Goal: Task Accomplishment & Management: Manage account settings

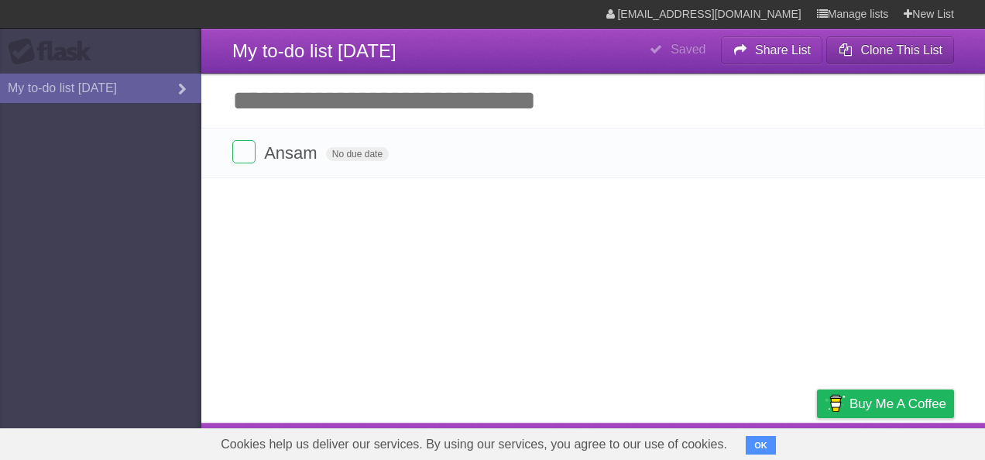
click at [889, 48] on b "Clone This List" at bounding box center [902, 49] width 82 height 13
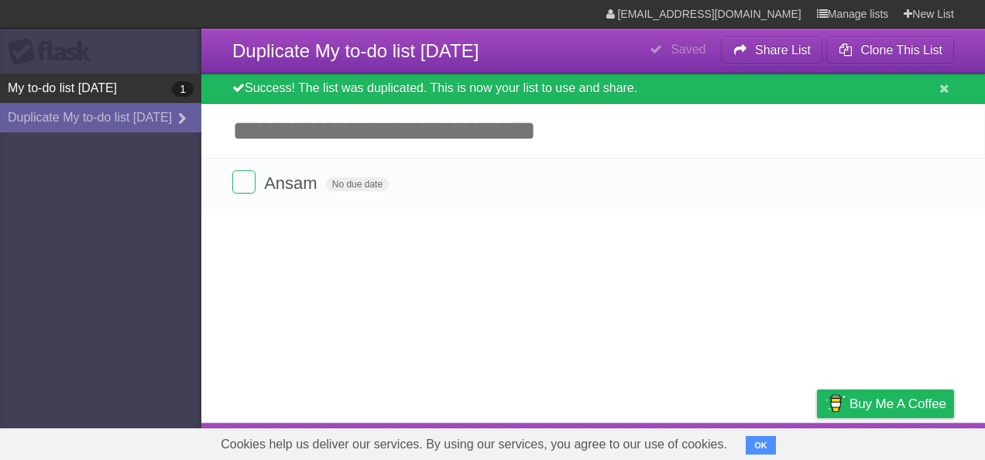
click at [118, 87] on link "My to-do list [DATE] 1" at bounding box center [100, 88] width 201 height 29
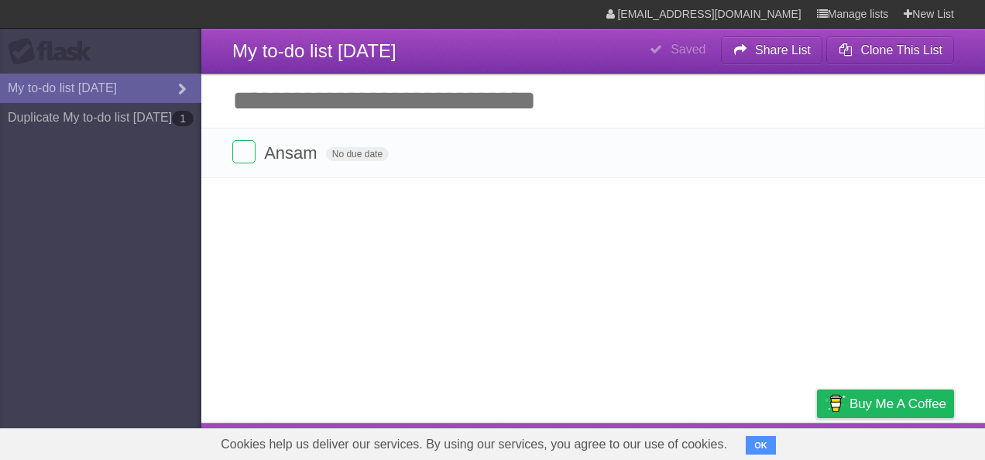
click at [261, 107] on input "Add another task" at bounding box center [593, 101] width 784 height 54
click at [94, 123] on link "Duplicate My to-do list 09/07/2025 1" at bounding box center [100, 117] width 201 height 29
click at [744, 50] on icon at bounding box center [740, 50] width 15 height 26
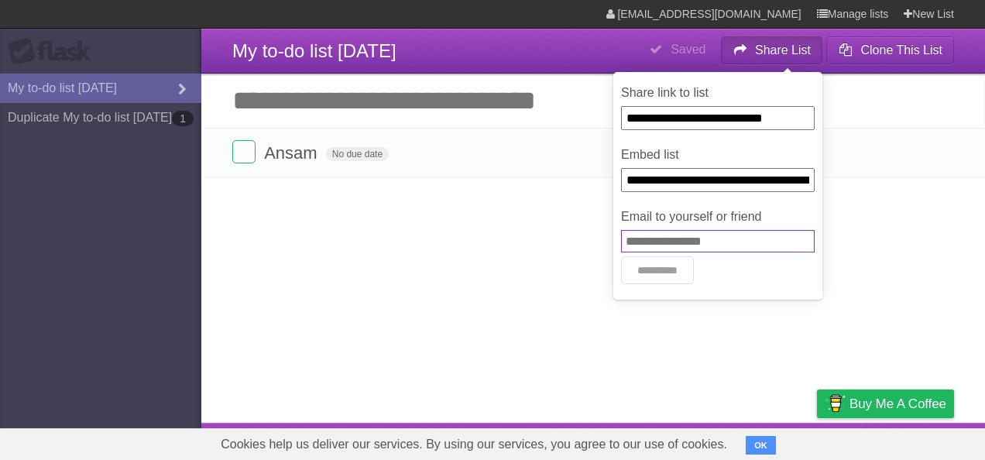
click at [681, 246] on input "Email to yourself or friend" at bounding box center [718, 241] width 194 height 22
click at [573, 231] on article "**********" at bounding box center [492, 211] width 985 height 423
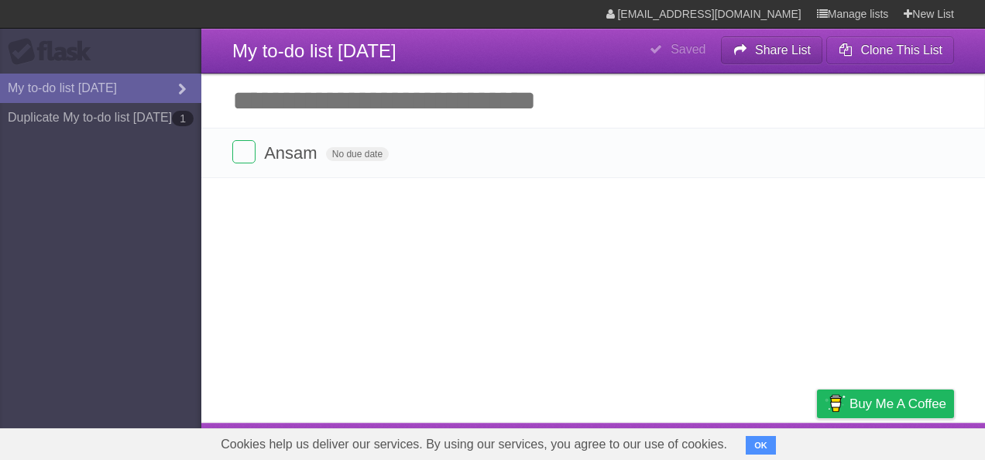
click at [740, 56] on icon at bounding box center [740, 50] width 15 height 26
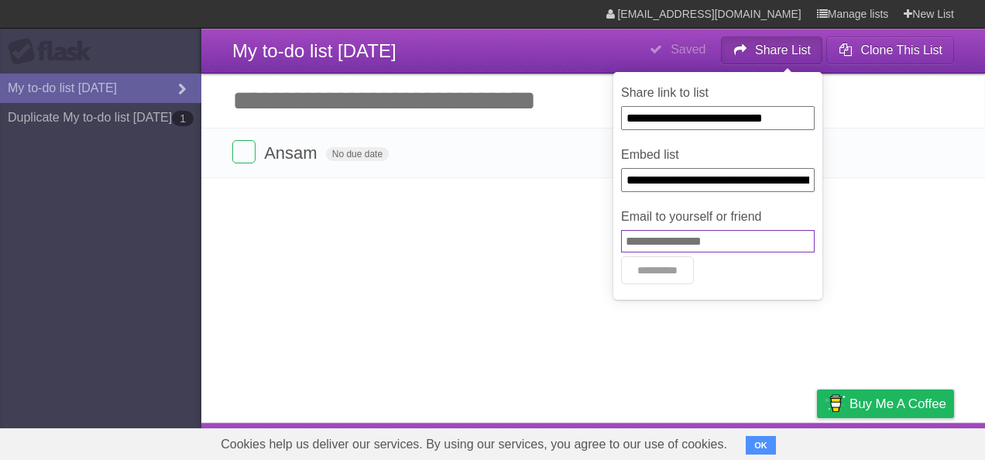
click at [651, 246] on input "Email to yourself or friend" at bounding box center [718, 241] width 194 height 22
click at [529, 246] on article "**********" at bounding box center [492, 211] width 985 height 423
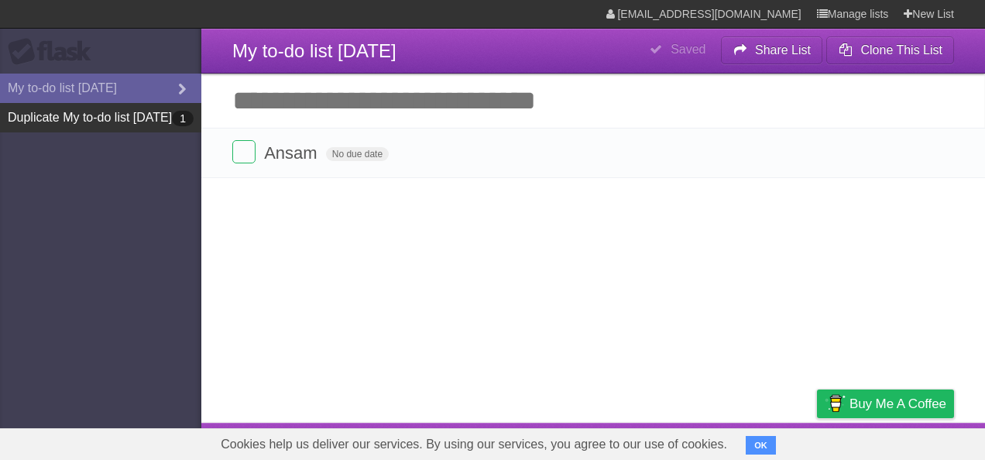
click at [124, 122] on link "Duplicate My to-do list 09/07/2025 1" at bounding box center [100, 117] width 201 height 29
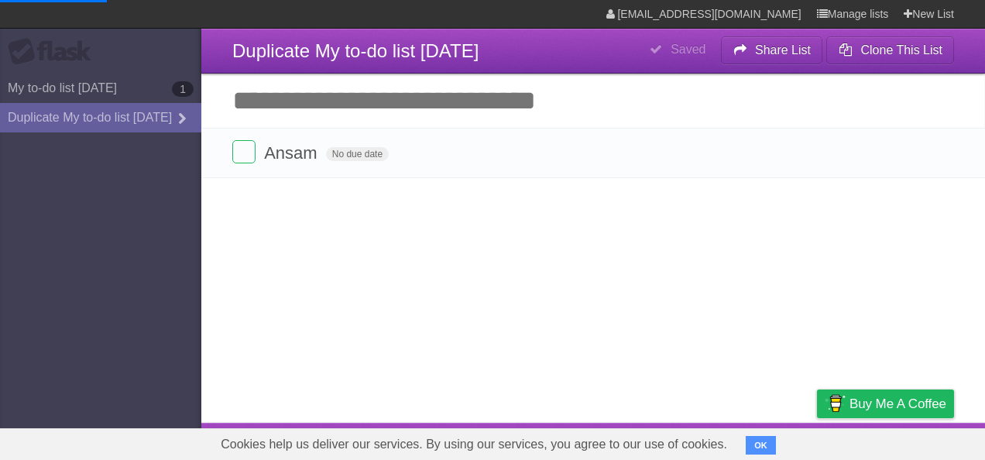
click at [666, 46] on span "Saved" at bounding box center [677, 49] width 80 height 26
drag, startPoint x: 668, startPoint y: 46, endPoint x: 680, endPoint y: 53, distance: 13.9
click at [668, 47] on span "Saved" at bounding box center [677, 49] width 80 height 26
click at [680, 53] on b "Saved" at bounding box center [688, 49] width 35 height 13
click at [391, 47] on span "Duplicate My to-do list [DATE]" at bounding box center [355, 50] width 246 height 21
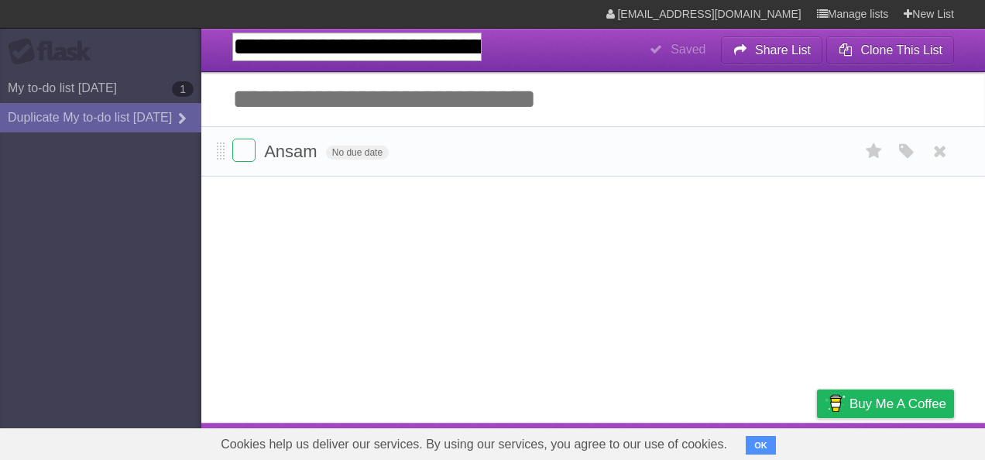
click at [630, 146] on form "Ansam No due date White Red Blue Green Purple Orange" at bounding box center [593, 152] width 722 height 26
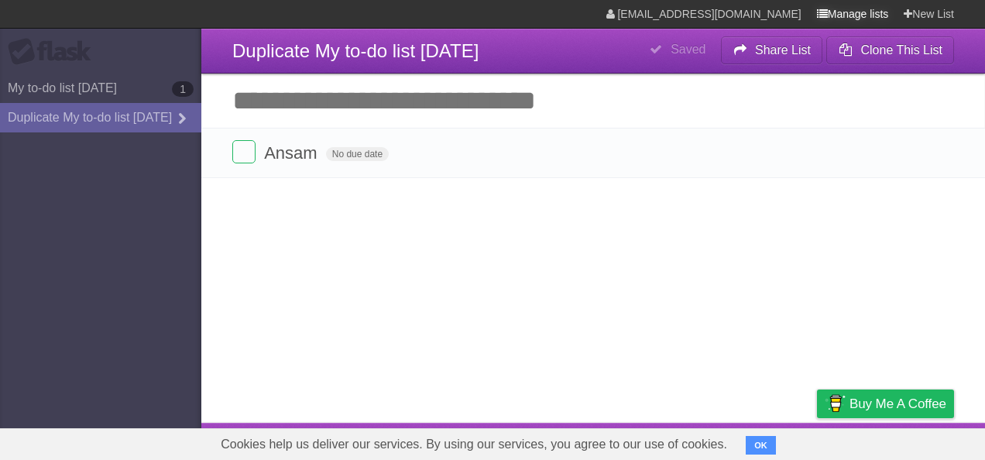
click at [829, 11] on link "Manage lists" at bounding box center [853, 14] width 72 height 28
click at [740, 8] on link "[EMAIL_ADDRESS][DOMAIN_NAME]" at bounding box center [703, 14] width 195 height 28
click at [740, 447] on span "Cookies help us deliver our services. By using our services, you agree to our u…" at bounding box center [474, 444] width 538 height 31
click at [761, 450] on button "OK" at bounding box center [761, 445] width 30 height 19
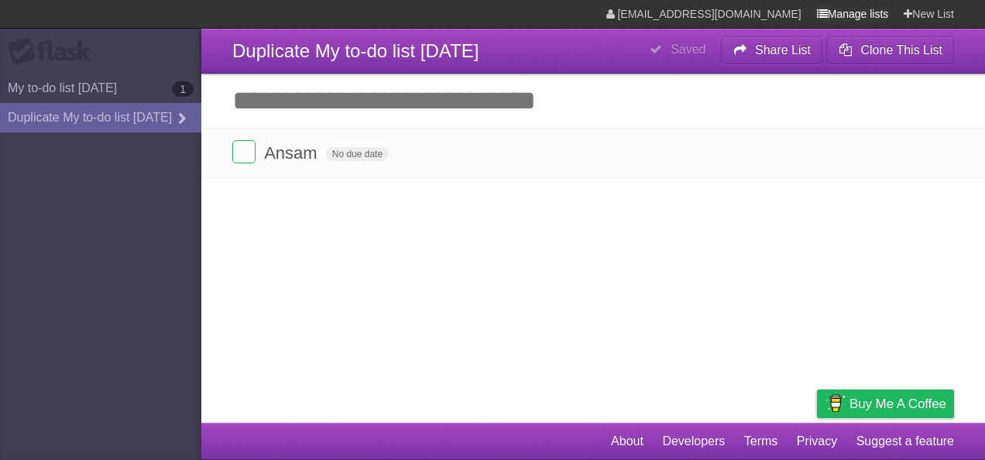
click at [866, 15] on link "Manage lists" at bounding box center [853, 14] width 72 height 28
click at [20, 51] on div "Flask" at bounding box center [54, 52] width 93 height 28
click at [975, 53] on header "**********" at bounding box center [593, 51] width 784 height 45
drag, startPoint x: 3, startPoint y: 440, endPoint x: 33, endPoint y: 431, distance: 30.9
click at [4, 440] on aside "Flask My to-do list [DATE] 1 Duplicate My to-do list [DATE]" at bounding box center [100, 230] width 201 height 460
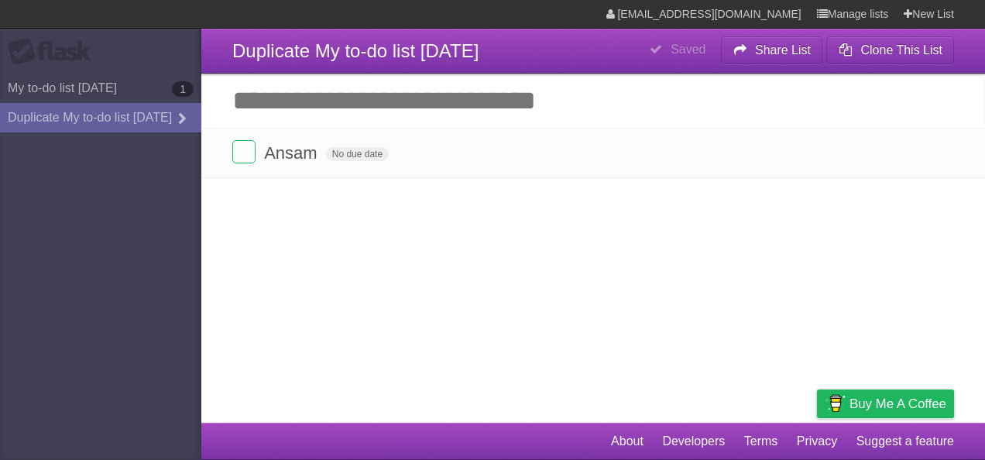
drag, startPoint x: 38, startPoint y: 427, endPoint x: 132, endPoint y: 280, distance: 174.2
click at [72, 361] on aside "Flask My to-do list [DATE] 1 Duplicate My to-do list [DATE]" at bounding box center [100, 230] width 201 height 460
drag, startPoint x: 132, startPoint y: 280, endPoint x: 178, endPoint y: 136, distance: 151.1
click at [178, 128] on icon at bounding box center [181, 119] width 23 height 17
click at [180, 128] on icon at bounding box center [181, 119] width 23 height 17
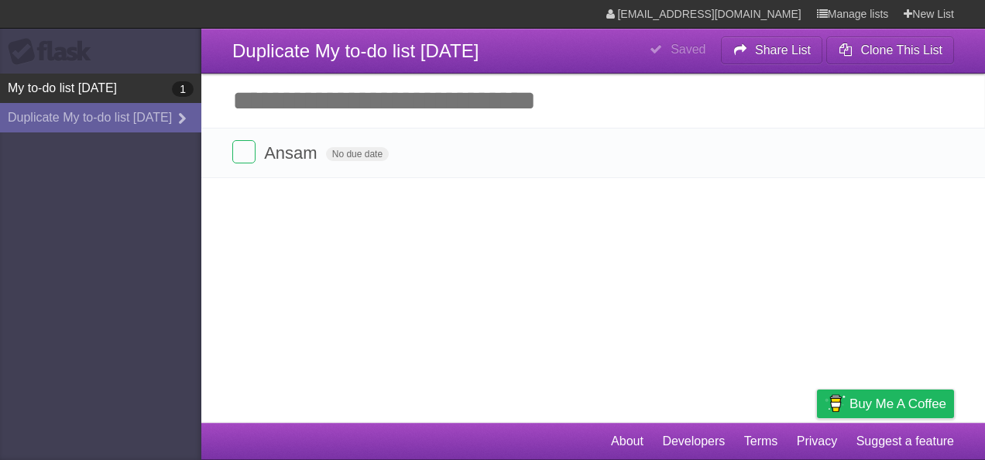
click at [64, 80] on link "My to-do list [DATE] 1" at bounding box center [100, 88] width 201 height 29
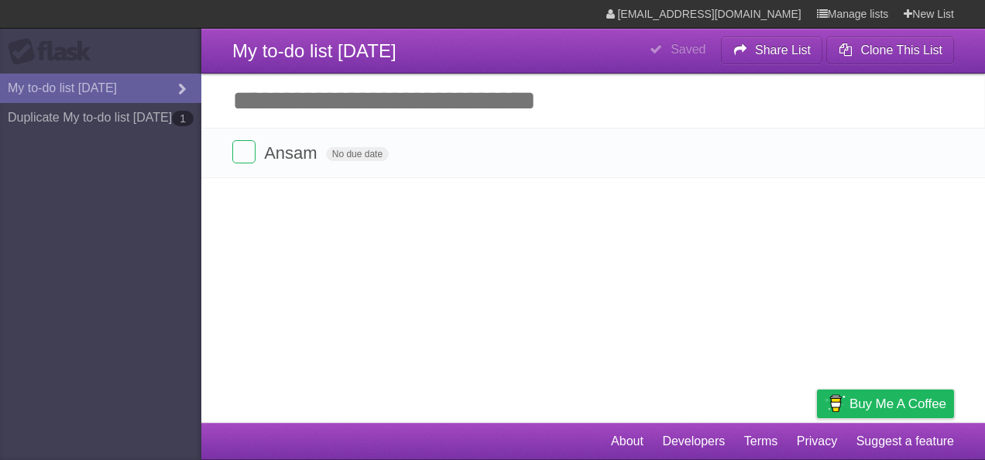
click at [12, 53] on div "Flask" at bounding box center [54, 52] width 93 height 28
click at [709, 17] on link "[EMAIL_ADDRESS][DOMAIN_NAME]" at bounding box center [703, 14] width 195 height 28
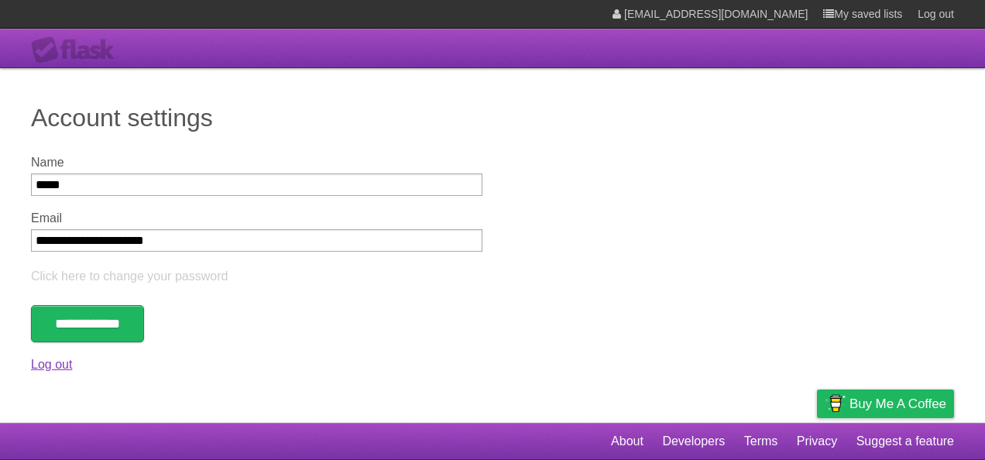
click at [51, 370] on link "Log out" at bounding box center [51, 364] width 41 height 13
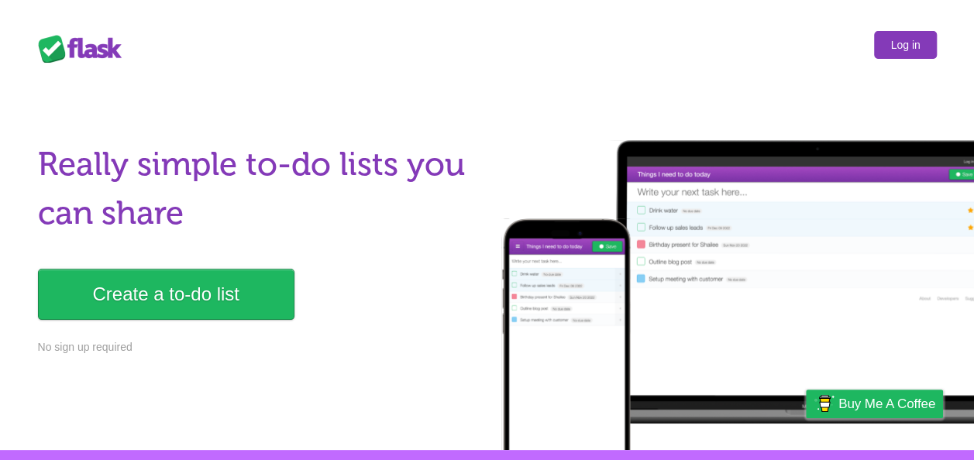
click at [902, 39] on link "Log in" at bounding box center [905, 45] width 62 height 28
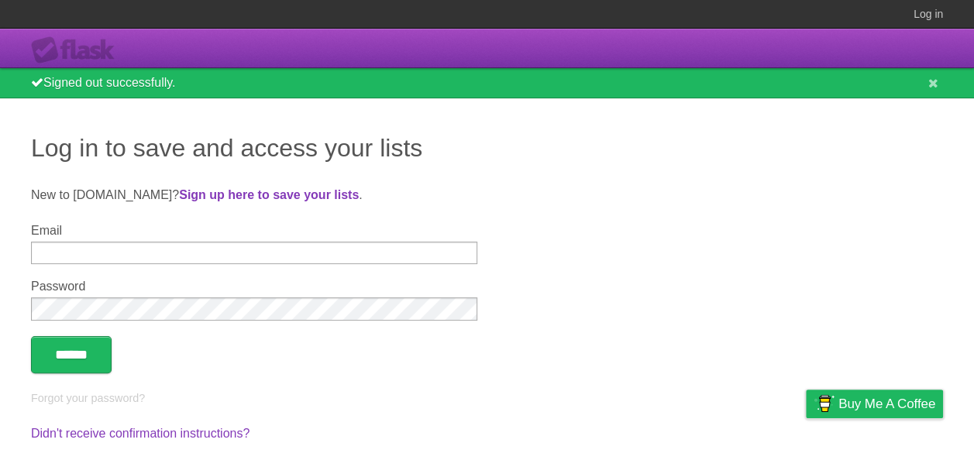
type input "*****"
